Goal: Information Seeking & Learning: Learn about a topic

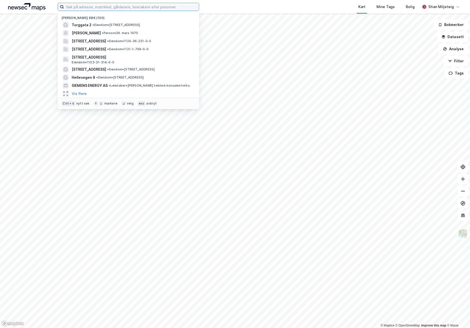
click at [124, 7] on input at bounding box center [131, 7] width 135 height 8
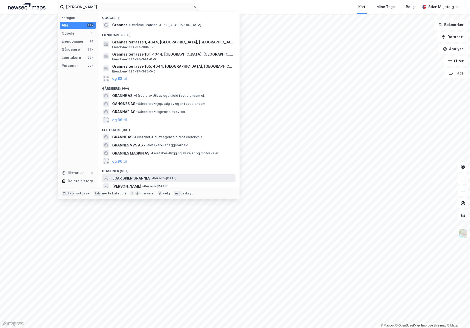
click at [133, 177] on span "JOAR SKIEN GRANNES" at bounding box center [131, 178] width 38 height 6
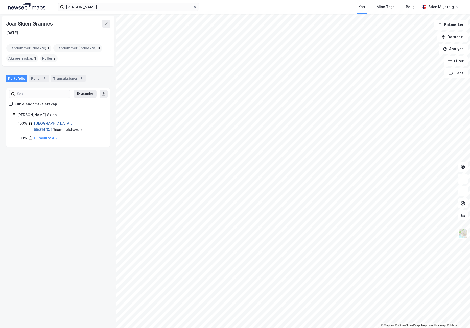
click at [51, 123] on link "[GEOGRAPHIC_DATA], 55/814/0/2" at bounding box center [53, 126] width 38 height 10
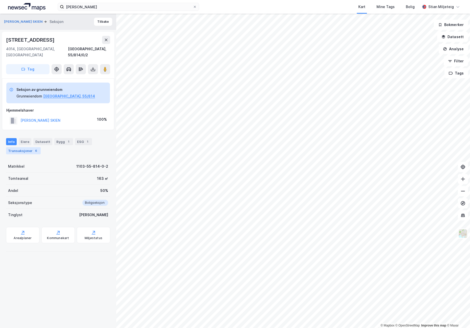
click at [23, 147] on div "Transaksjoner 6" at bounding box center [23, 150] width 35 height 7
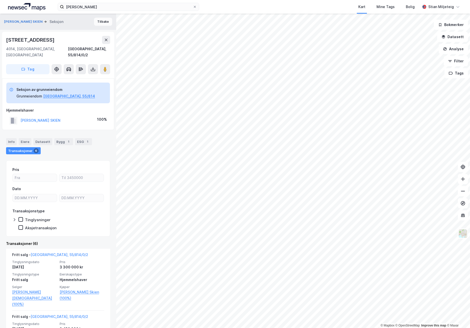
click at [100, 21] on button "Tilbake" at bounding box center [103, 22] width 18 height 8
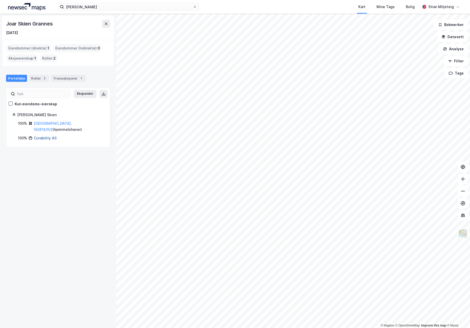
click at [42, 137] on link "Curability AS" at bounding box center [45, 138] width 23 height 4
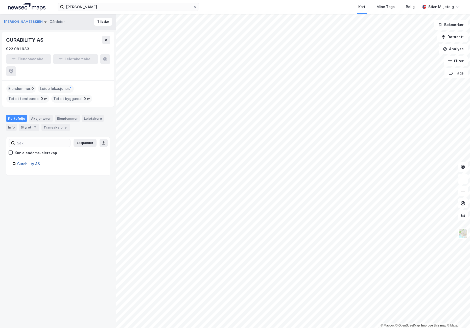
click at [28, 162] on link "Curability AS" at bounding box center [28, 164] width 23 height 4
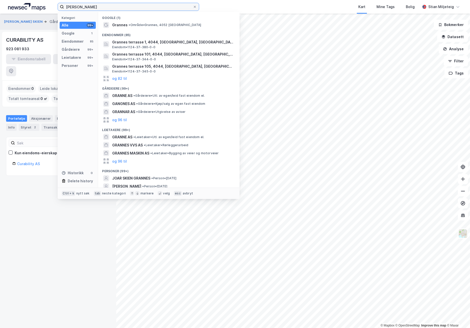
drag, startPoint x: 94, startPoint y: 6, endPoint x: 46, endPoint y: 1, distance: 49.0
click at [46, 1] on div "[PERSON_NAME] Kategori Alle 99+ Google 1 Eiendommer 85 Gårdeiere 99+ Leietakere…" at bounding box center [235, 7] width 470 height 14
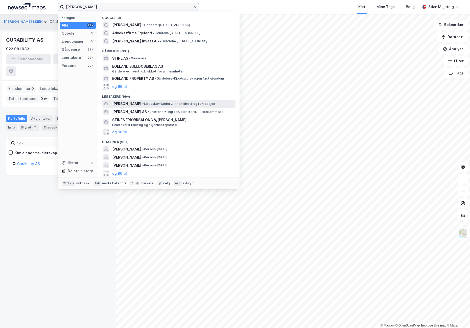
type input "[PERSON_NAME]"
click at [118, 103] on span "[PERSON_NAME]" at bounding box center [126, 104] width 29 height 6
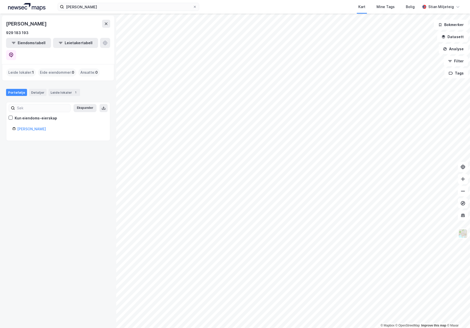
click at [22, 68] on div "Leide lokaler : 1" at bounding box center [21, 72] width 30 height 8
click at [30, 127] on link "[PERSON_NAME]" at bounding box center [31, 129] width 29 height 4
click at [29, 127] on link "[PERSON_NAME]" at bounding box center [31, 129] width 29 height 4
click at [22, 68] on div "Leide lokaler : 1" at bounding box center [21, 72] width 30 height 8
click at [31, 127] on link "[PERSON_NAME]" at bounding box center [31, 129] width 29 height 4
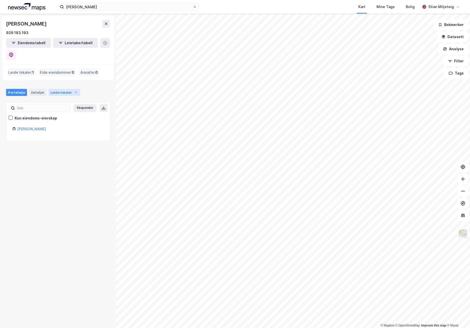
click at [59, 89] on div "Leide lokaler 1" at bounding box center [64, 92] width 32 height 7
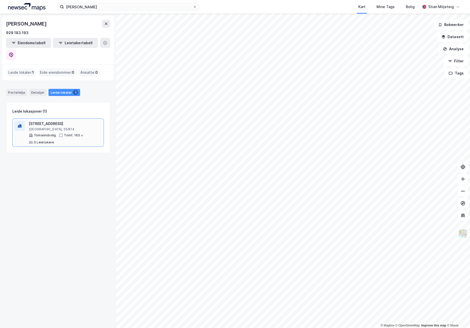
click at [49, 121] on div "[STREET_ADDRESS] Tomt: 163 ㎡ 0 Leietakere" at bounding box center [65, 133] width 73 height 24
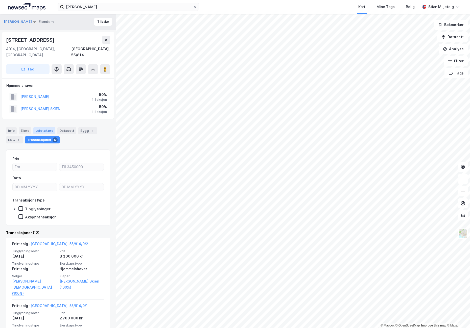
click at [44, 127] on div "Leietakere" at bounding box center [44, 130] width 22 height 7
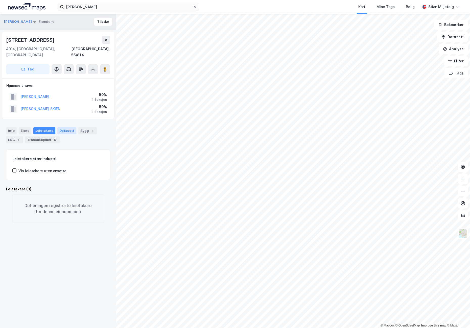
click at [63, 127] on div "Datasett" at bounding box center [66, 130] width 19 height 7
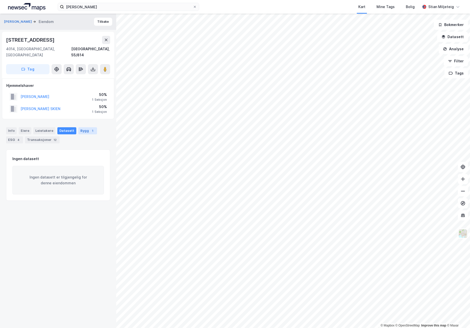
click at [84, 127] on div "Bygg 1" at bounding box center [87, 130] width 19 height 7
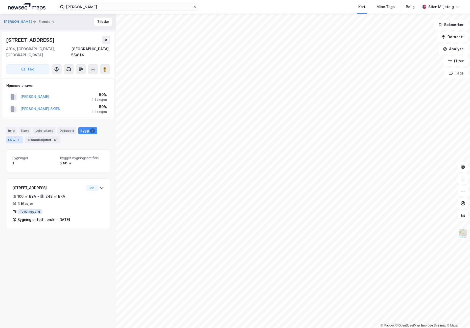
click at [11, 136] on div "ESG 4" at bounding box center [14, 139] width 17 height 7
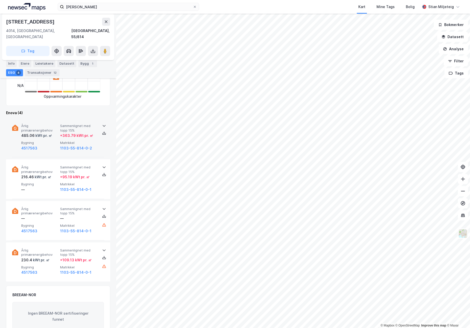
scroll to position [117, 0]
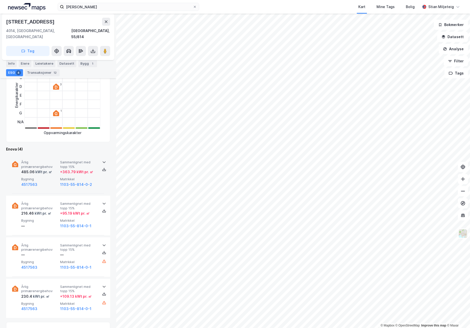
click at [102, 160] on icon at bounding box center [104, 162] width 4 height 4
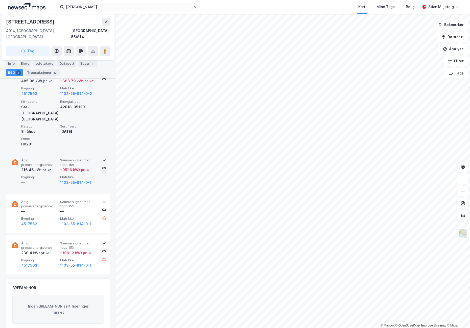
scroll to position [218, 0]
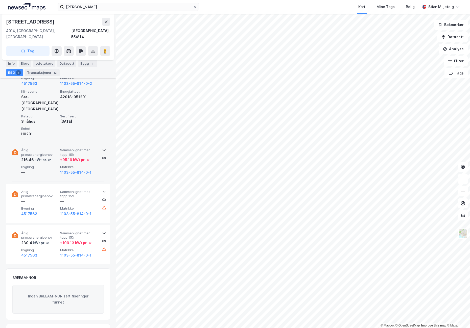
click at [104, 148] on icon at bounding box center [104, 150] width 4 height 4
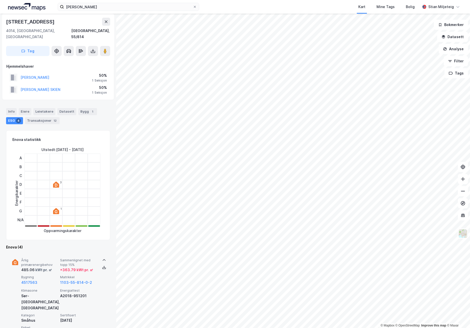
scroll to position [0, 0]
